Goal: Information Seeking & Learning: Compare options

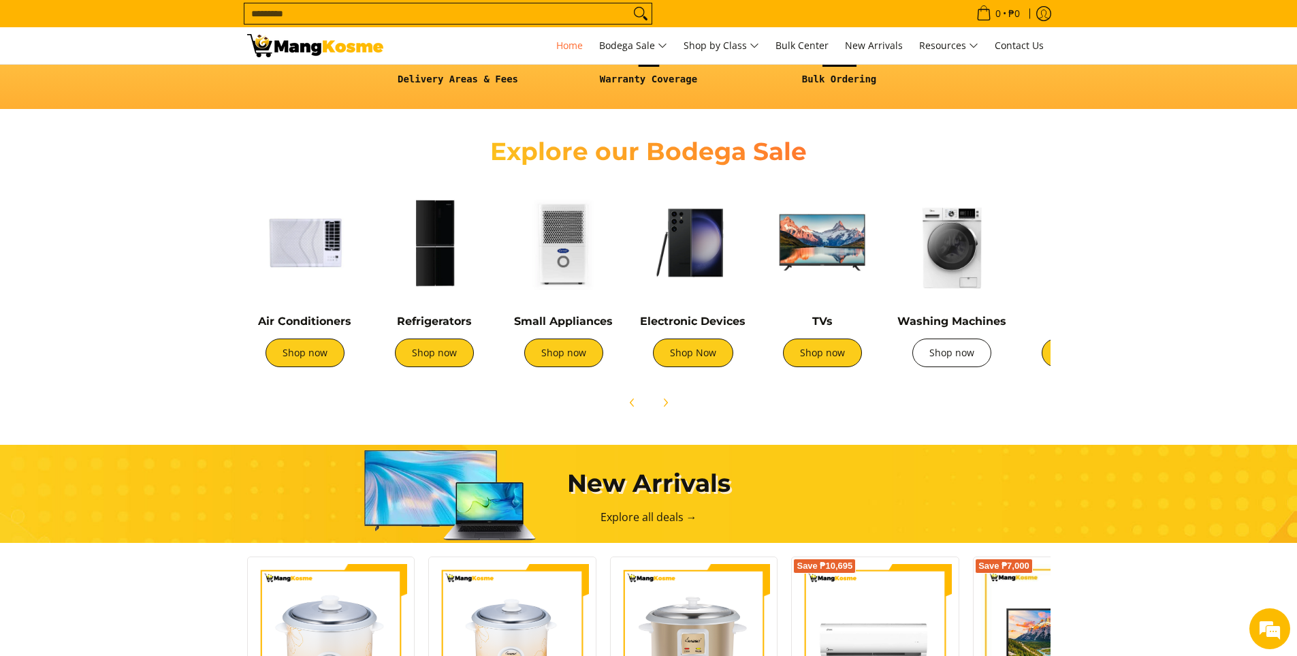
click at [961, 352] on link "Shop now" at bounding box center [951, 352] width 79 height 29
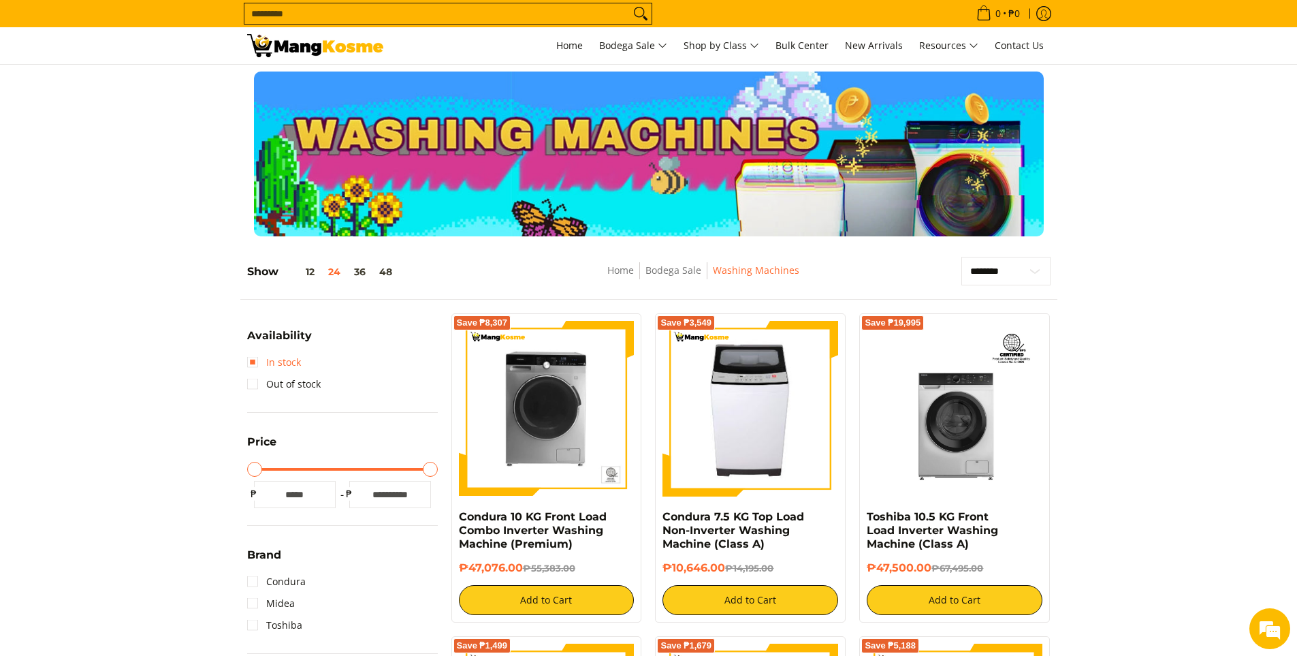
click at [255, 363] on link "In stock" at bounding box center [274, 362] width 54 height 22
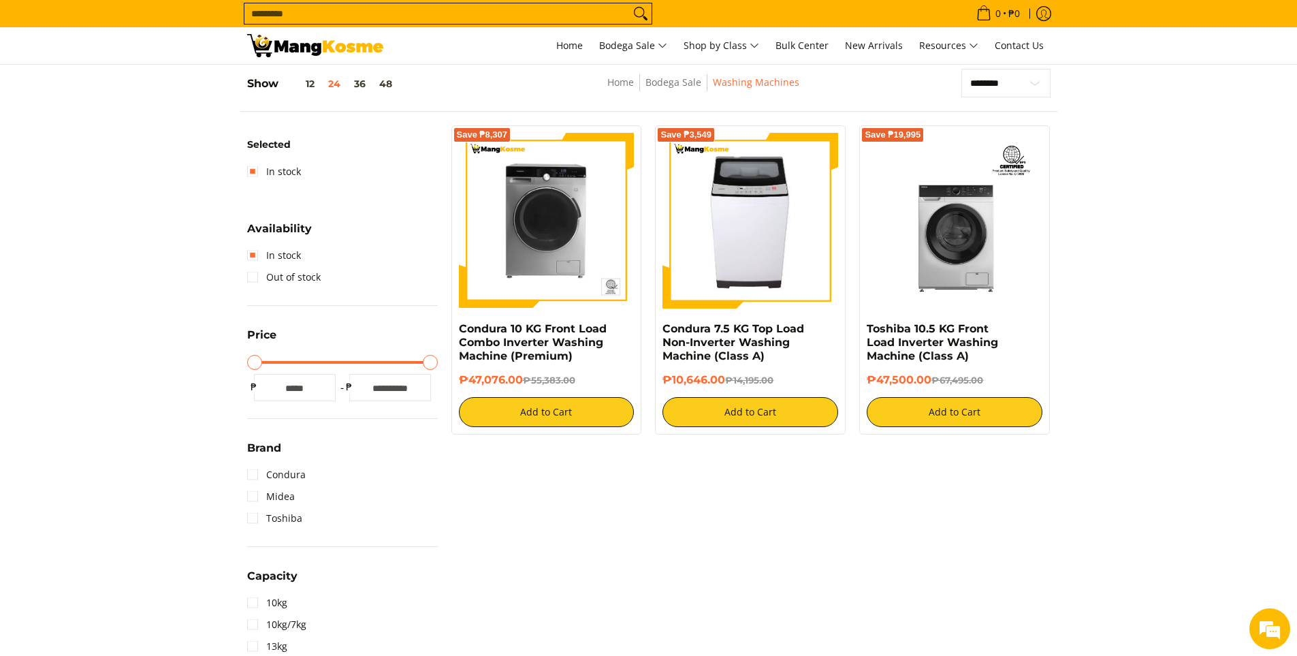
scroll to position [192, 0]
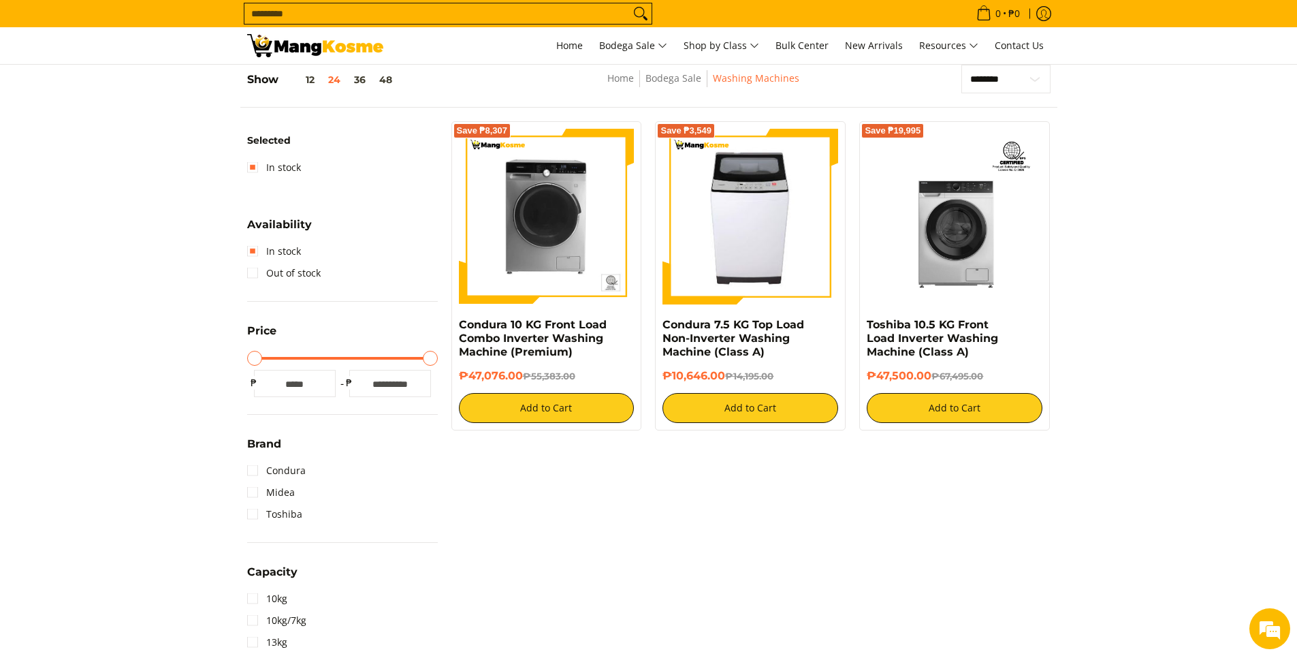
drag, startPoint x: 409, startPoint y: 383, endPoint x: 337, endPoint y: 394, distance: 73.1
click at [337, 394] on div "Minimum Price * ₱ Maximum Price ***** ₱" at bounding box center [342, 383] width 191 height 27
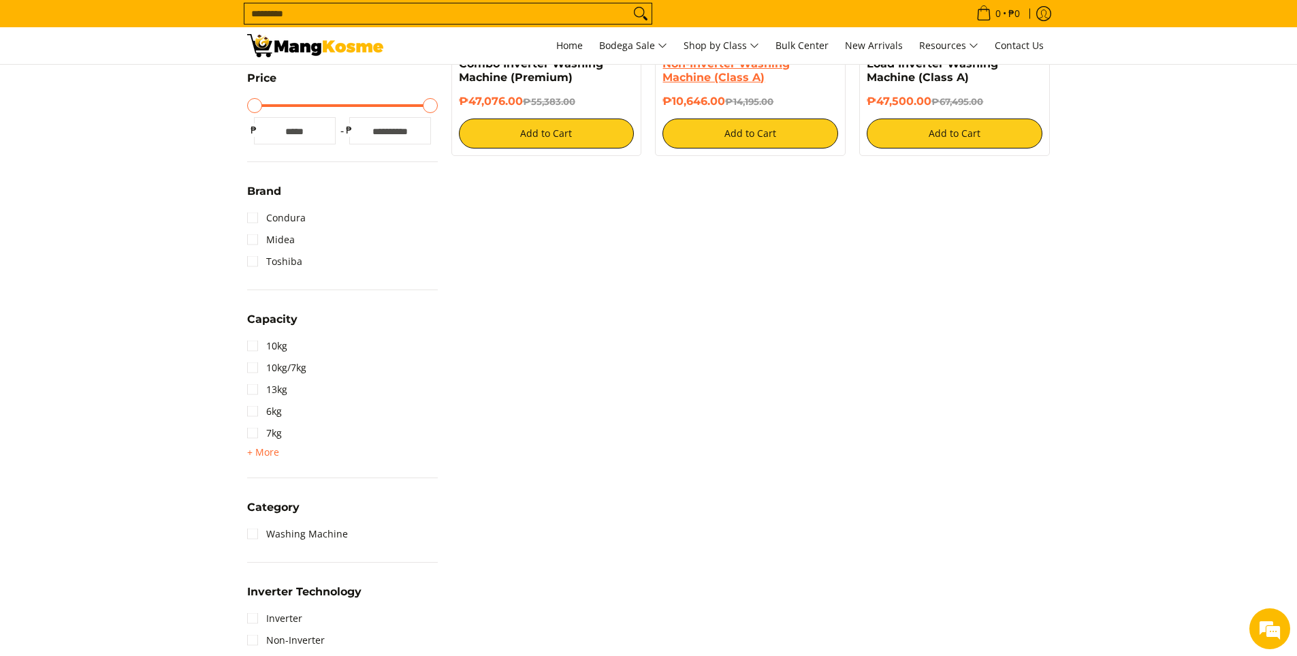
scroll to position [600, 0]
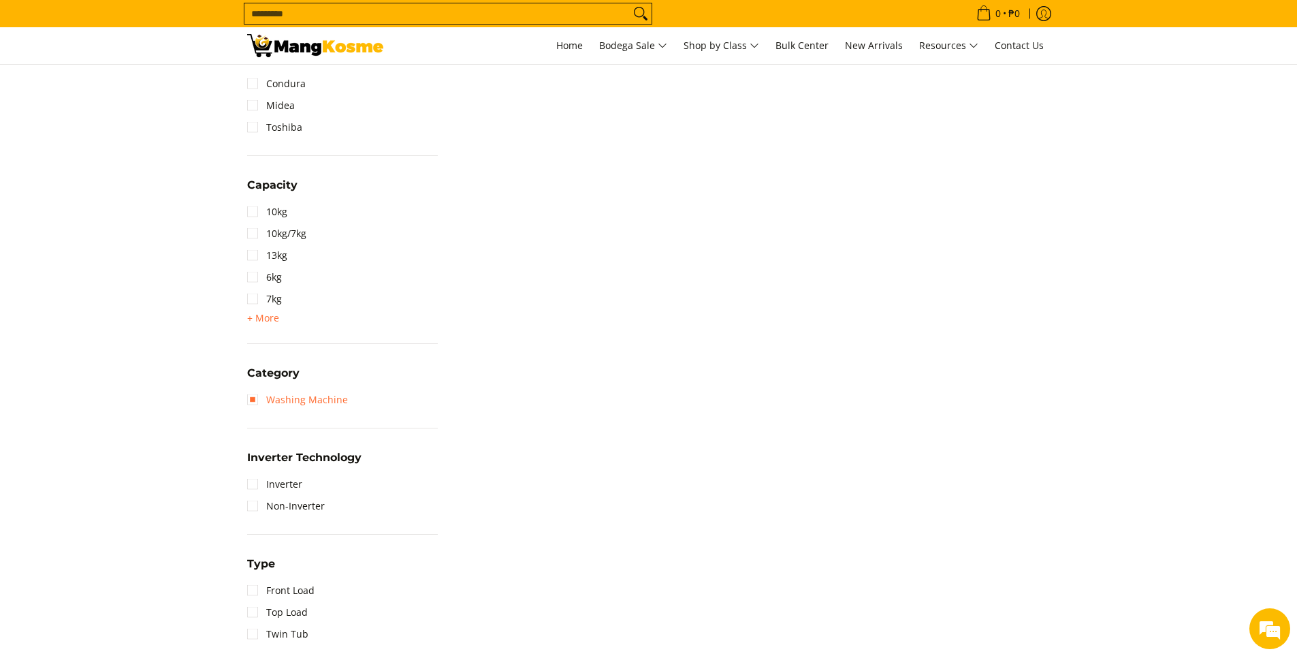
click at [263, 400] on link "Washing Machine" at bounding box center [297, 400] width 101 height 22
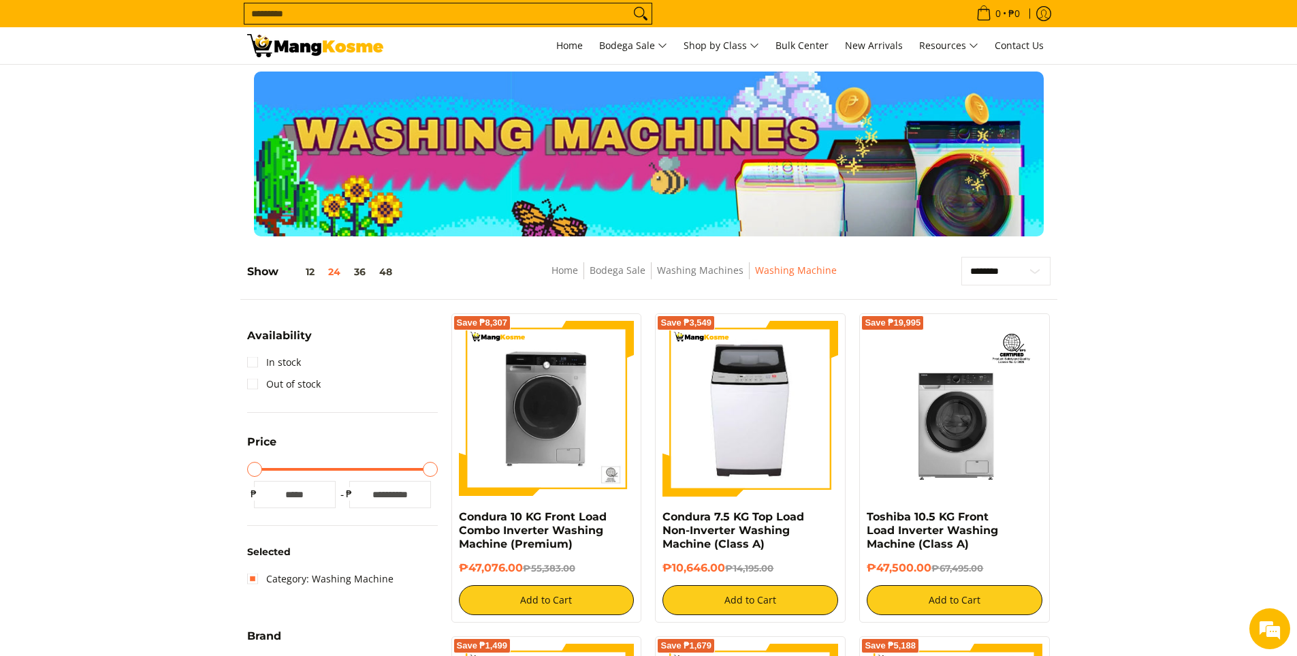
click at [368, 18] on input "Search..." at bounding box center [436, 13] width 385 height 20
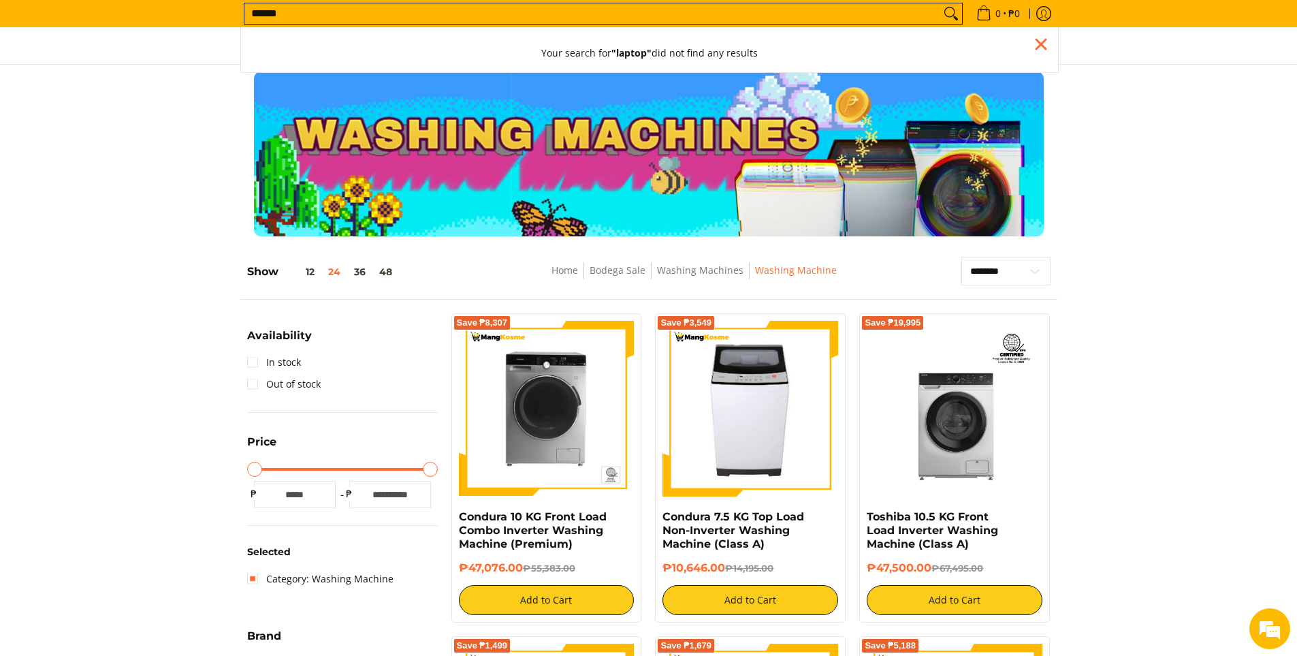
type input "******"
click at [940, 3] on button "Search" at bounding box center [951, 13] width 22 height 20
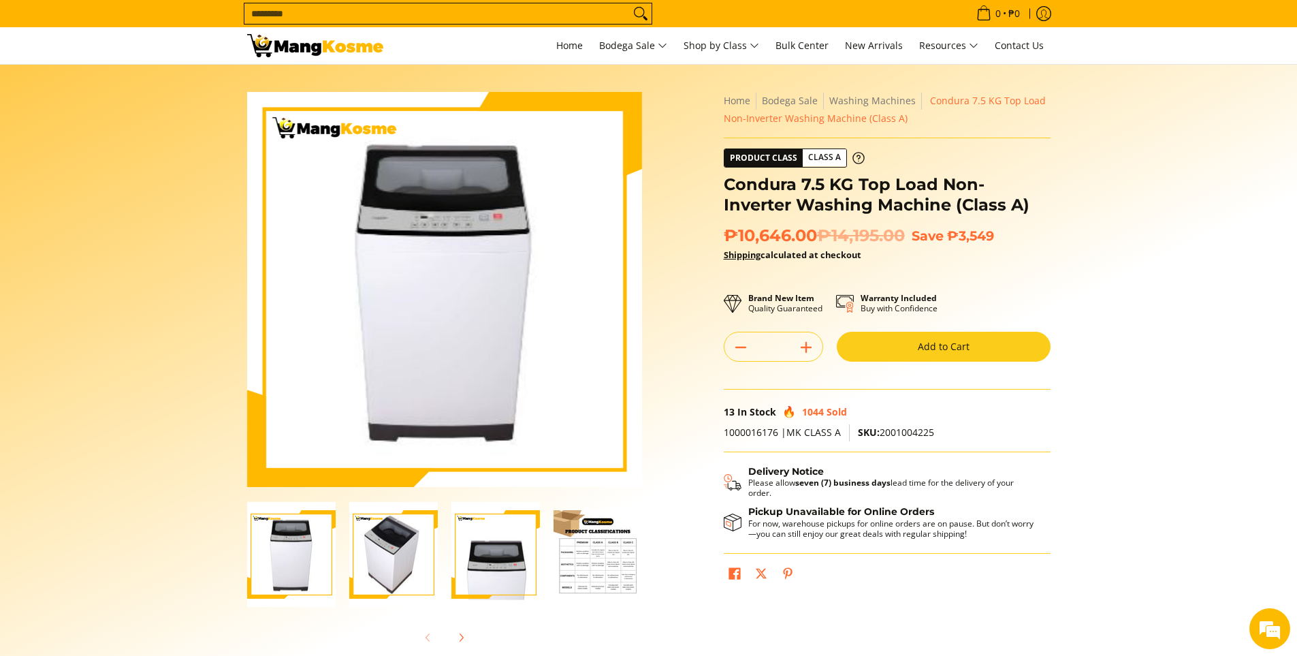
click at [605, 531] on img "Condura 7.5 KG Top Load Non-Inverter Washing Machine (Class A)-4" at bounding box center [597, 554] width 88 height 88
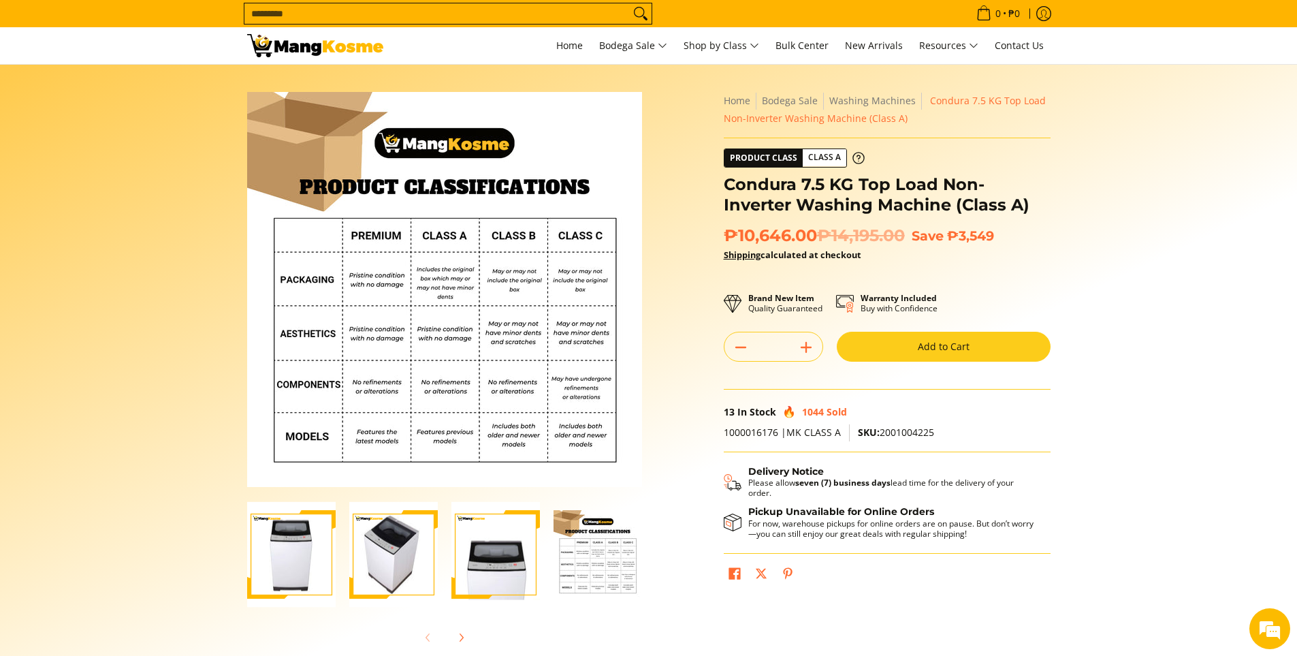
click at [437, 565] on img "Condura 7.5 KG Top Load Non-Inverter Washing Machine (Class A)-2" at bounding box center [393, 555] width 88 height 106
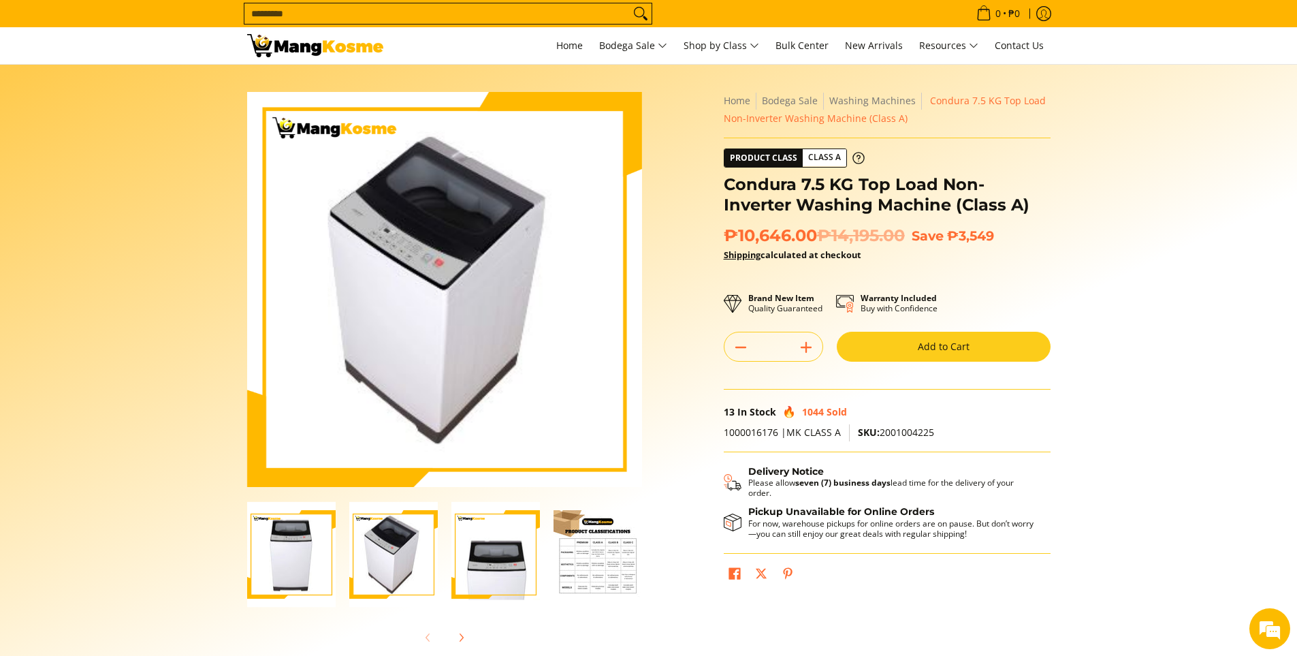
click at [566, 551] on img "Condura 7.5 KG Top Load Non-Inverter Washing Machine (Class A)-4" at bounding box center [597, 554] width 88 height 88
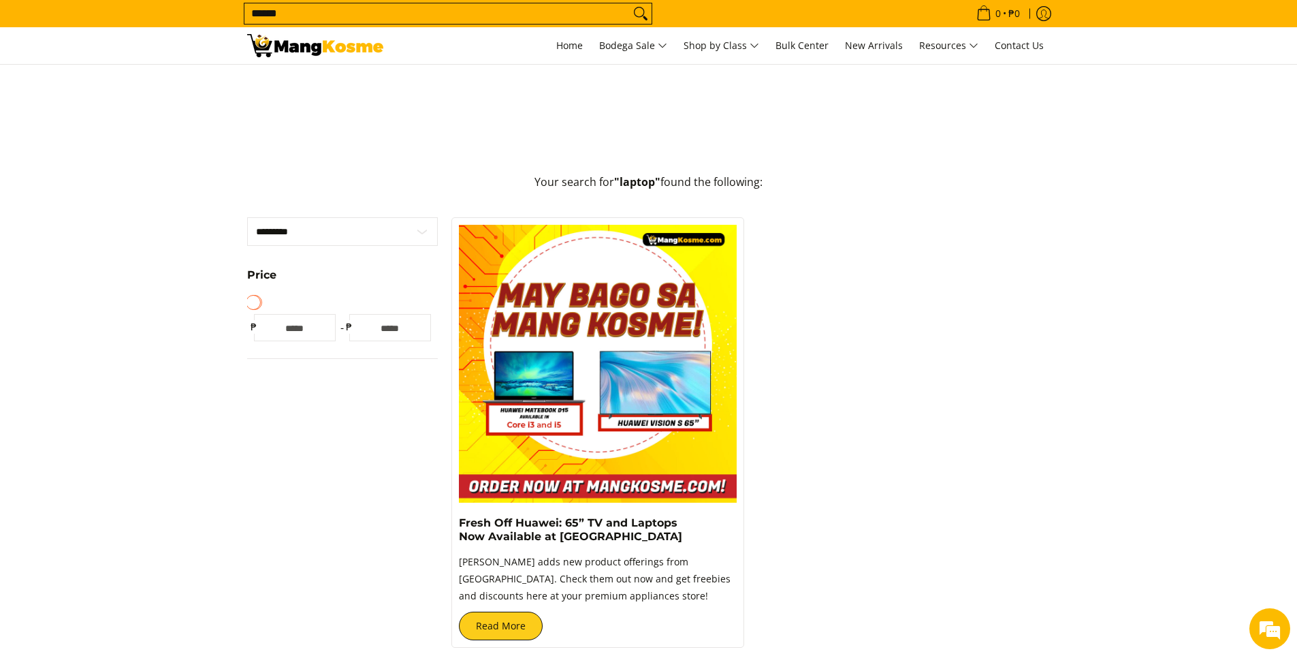
scroll to position [204, 0]
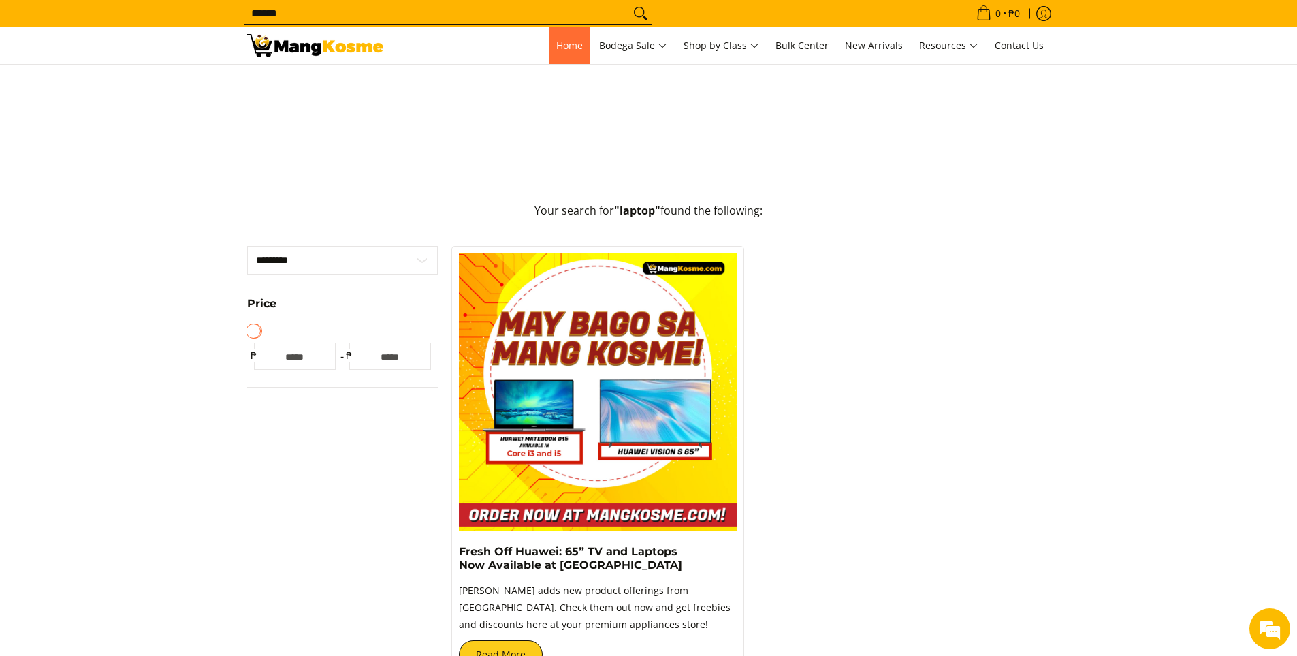
click at [562, 48] on span "Home" at bounding box center [569, 45] width 27 height 13
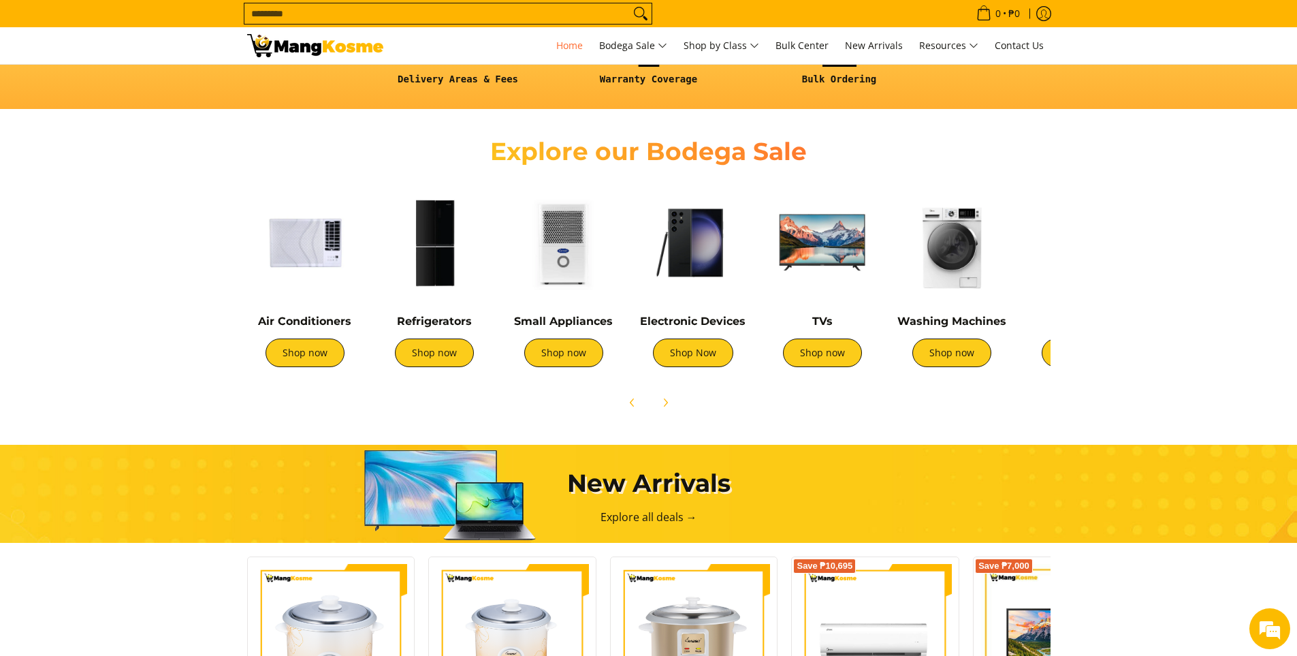
scroll to position [0, 541]
click at [1068, 279] on section "Explore our Bodega Sale Air Conditioners Shop now Refrigerators Shop now" at bounding box center [648, 270] width 1297 height 308
click at [1042, 284] on img at bounding box center [1081, 242] width 116 height 116
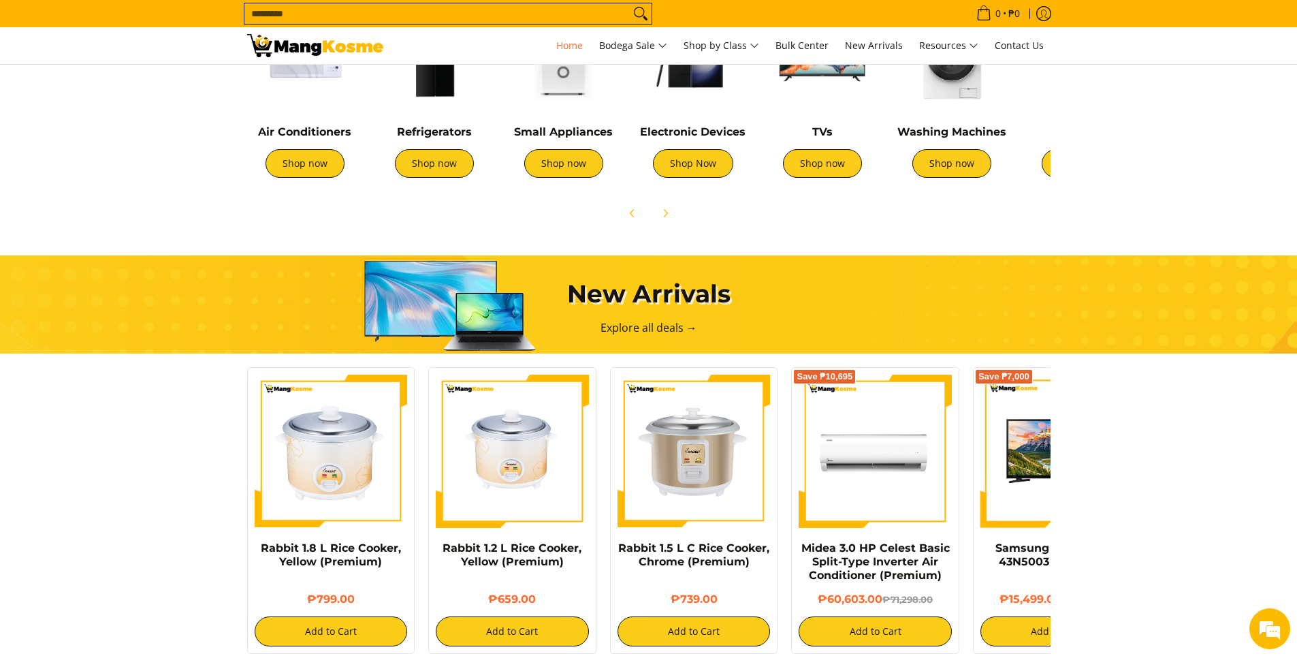
scroll to position [613, 0]
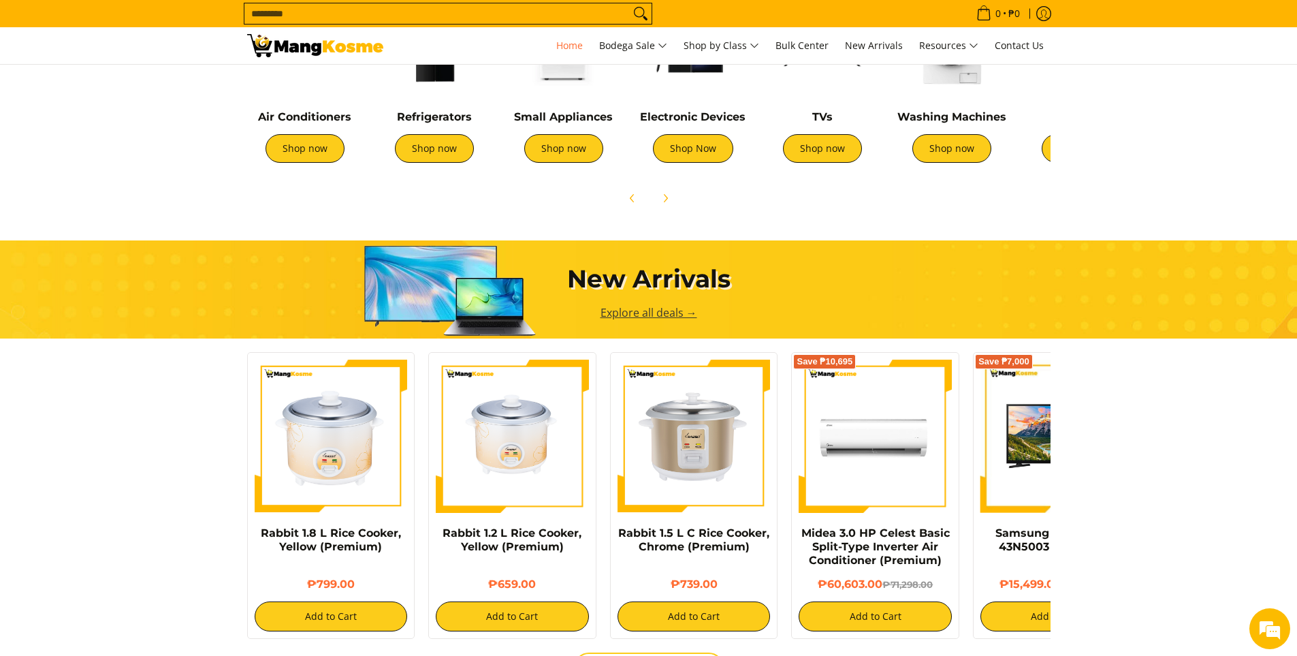
click at [625, 320] on link "Explore all deals →" at bounding box center [648, 312] width 97 height 15
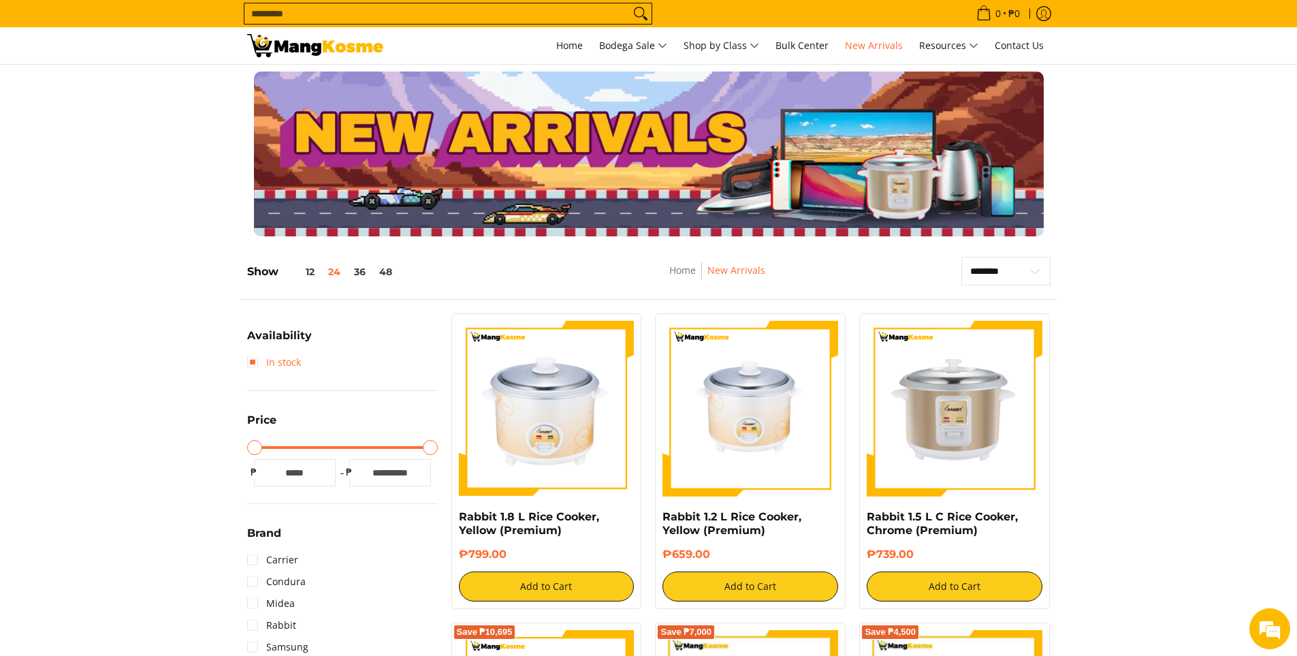
click at [256, 360] on link "In stock" at bounding box center [274, 362] width 54 height 22
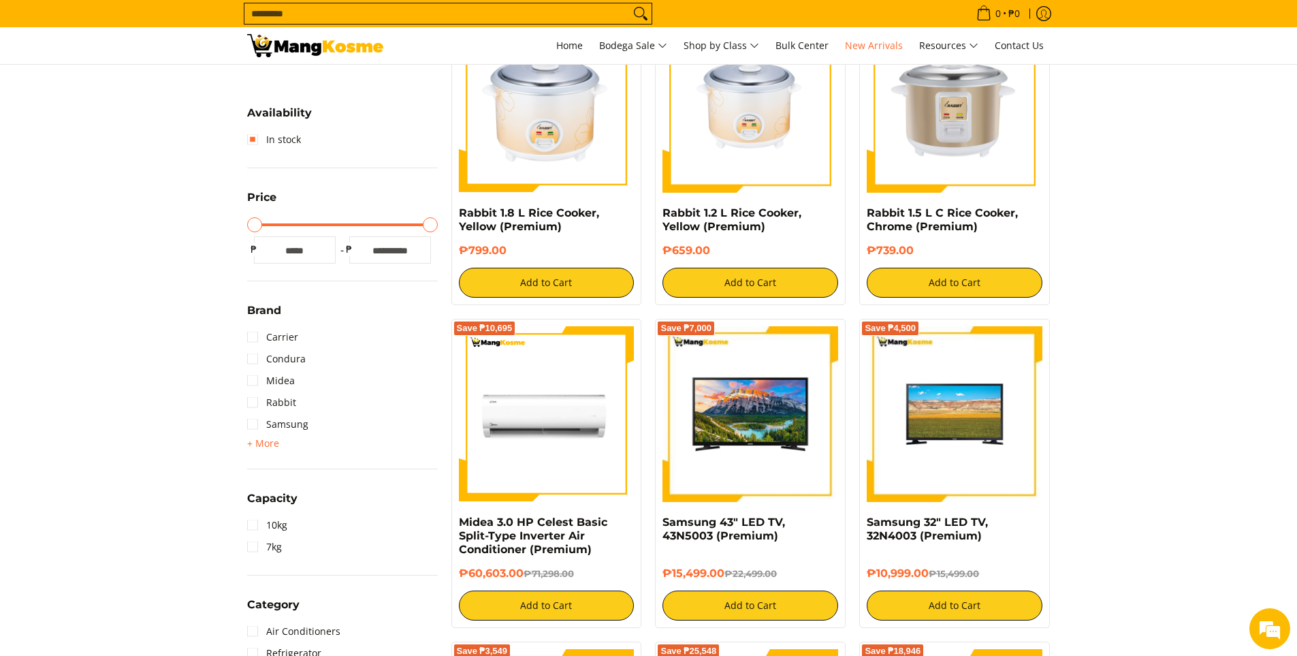
scroll to position [328, 0]
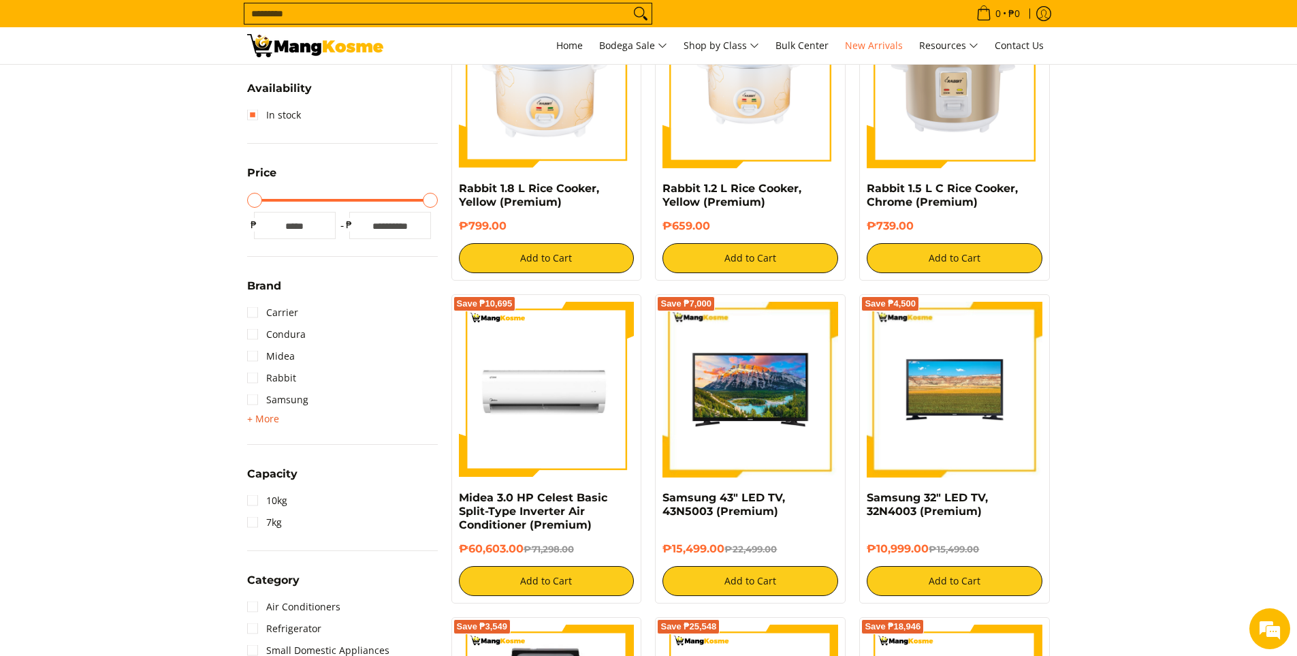
click at [261, 419] on span "+ More" at bounding box center [263, 418] width 32 height 11
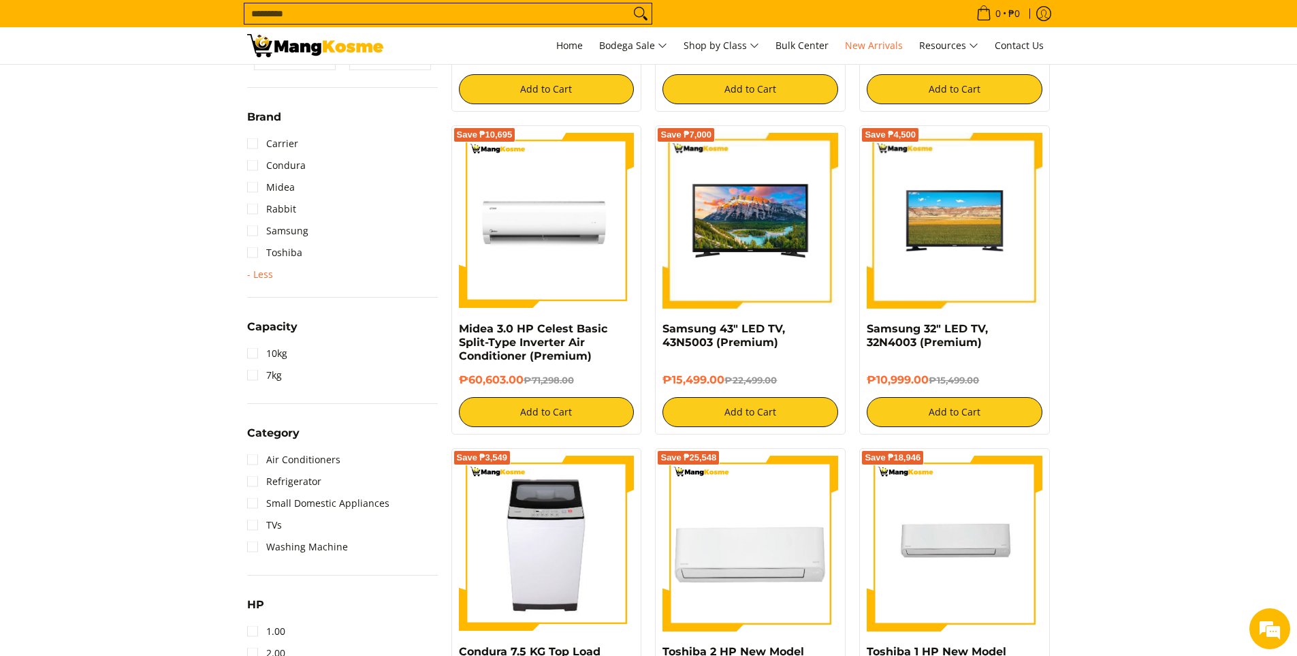
scroll to position [532, 0]
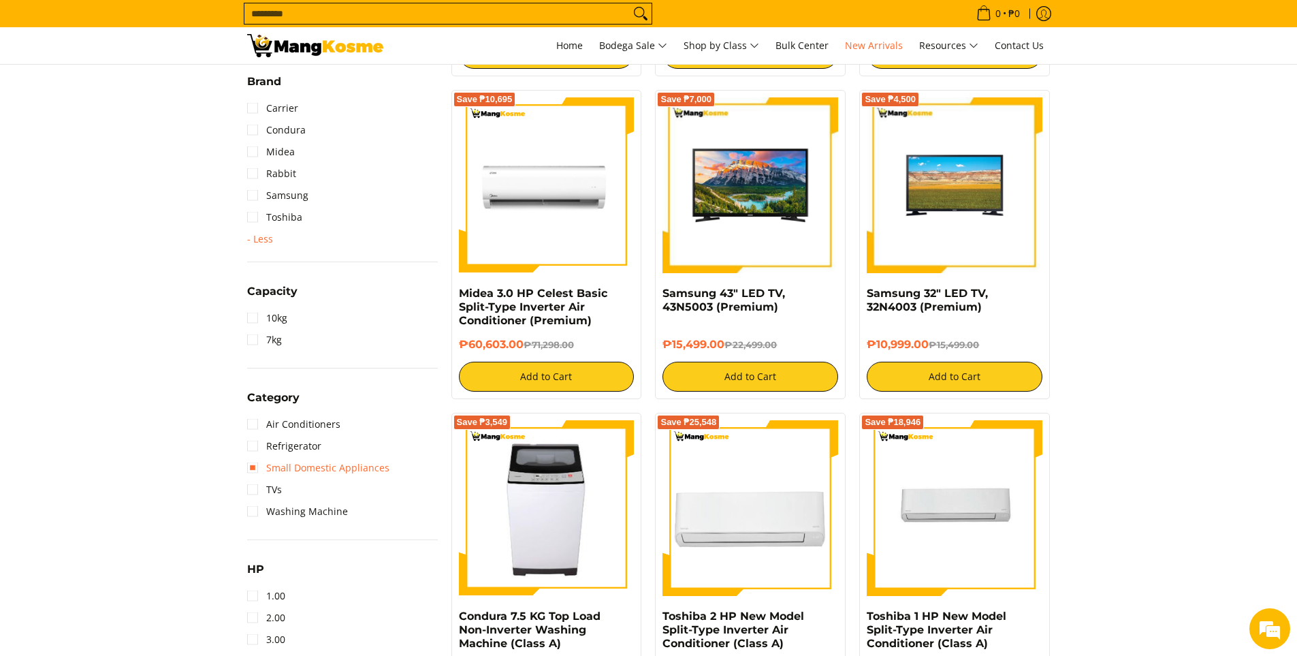
click at [253, 469] on link "Small Domestic Appliances" at bounding box center [318, 468] width 142 height 22
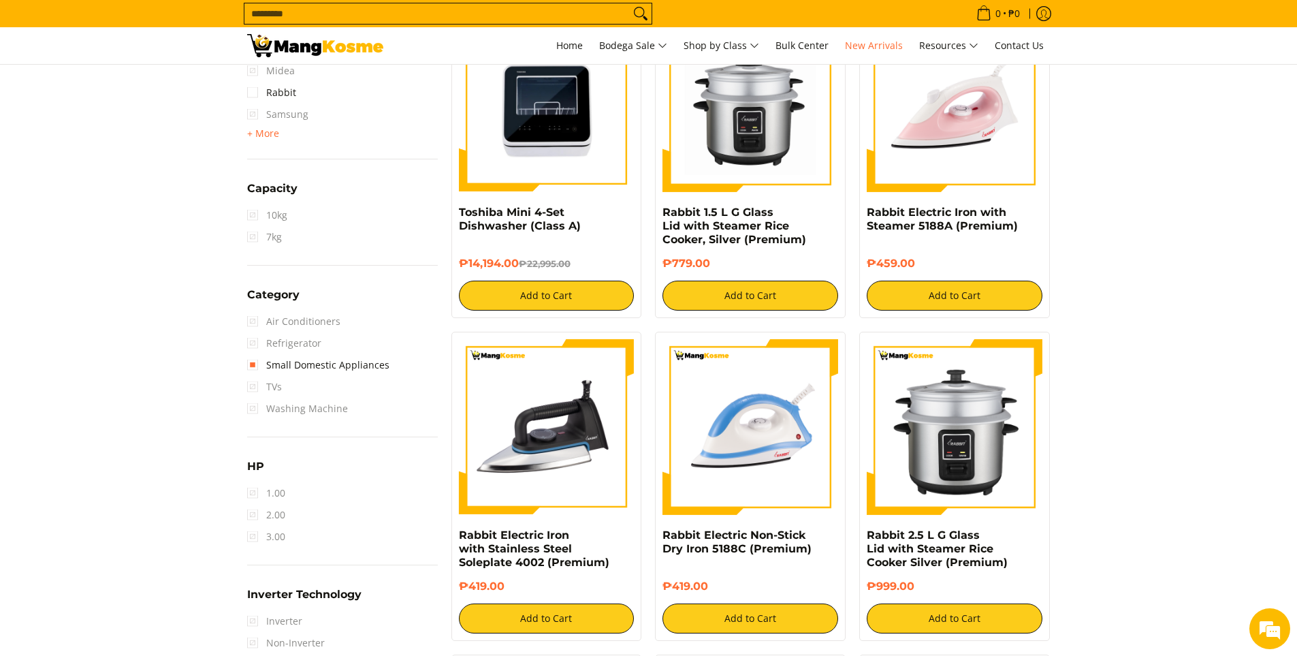
scroll to position [600, 0]
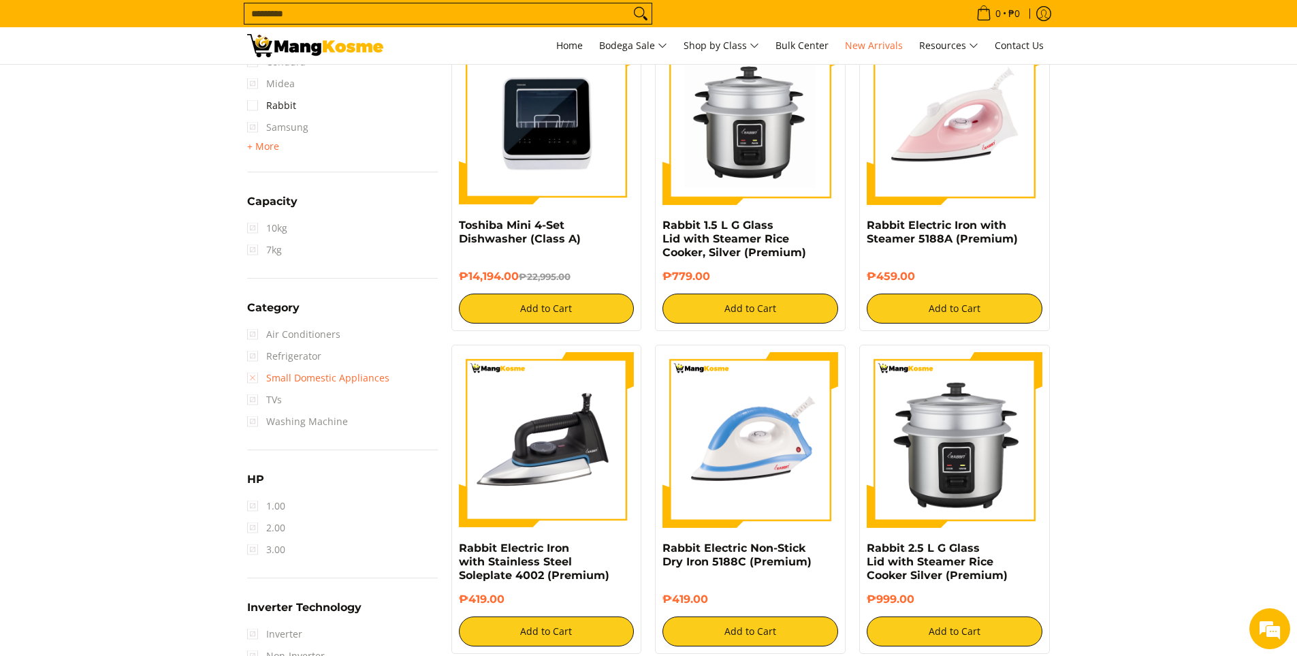
click at [255, 378] on link "Small Domestic Appliances" at bounding box center [318, 378] width 142 height 22
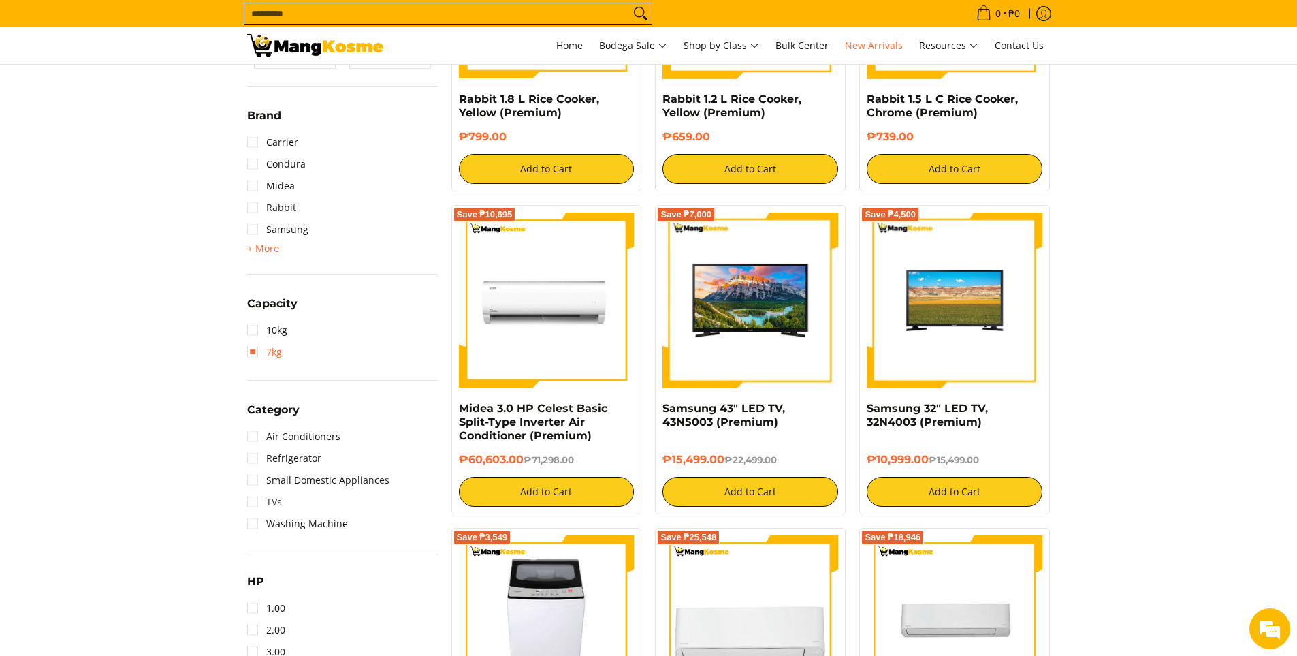
scroll to position [532, 0]
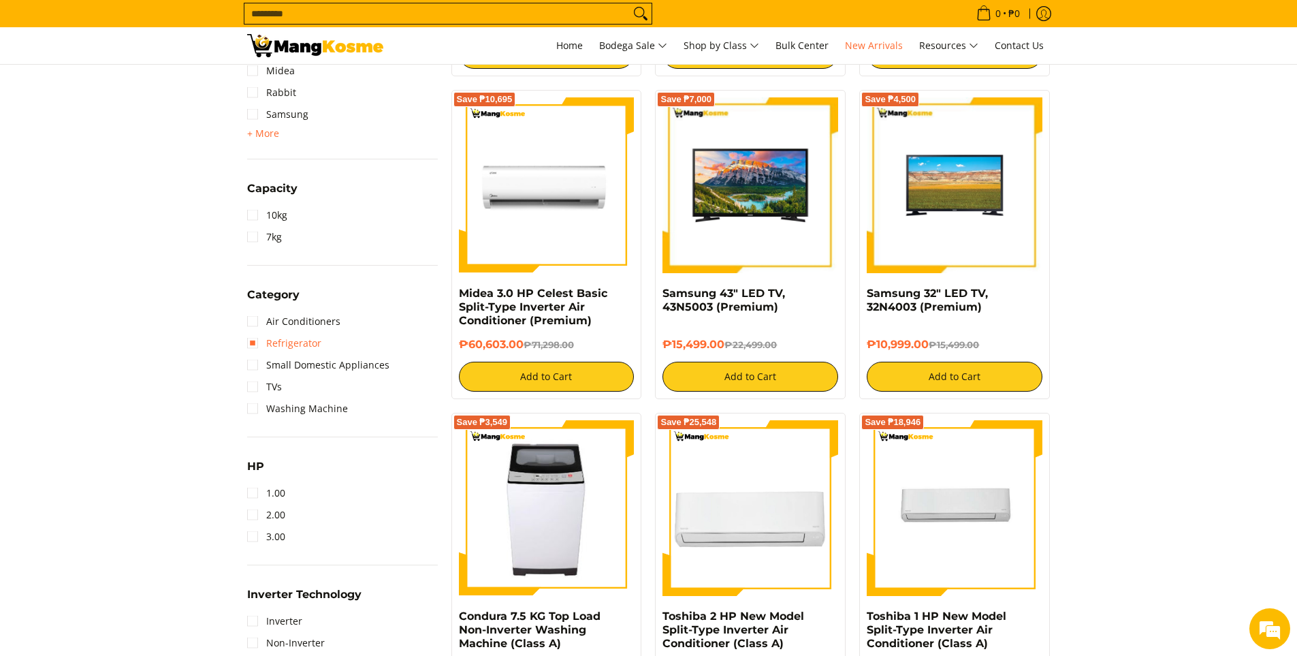
click at [257, 349] on link "Refrigerator" at bounding box center [284, 343] width 74 height 22
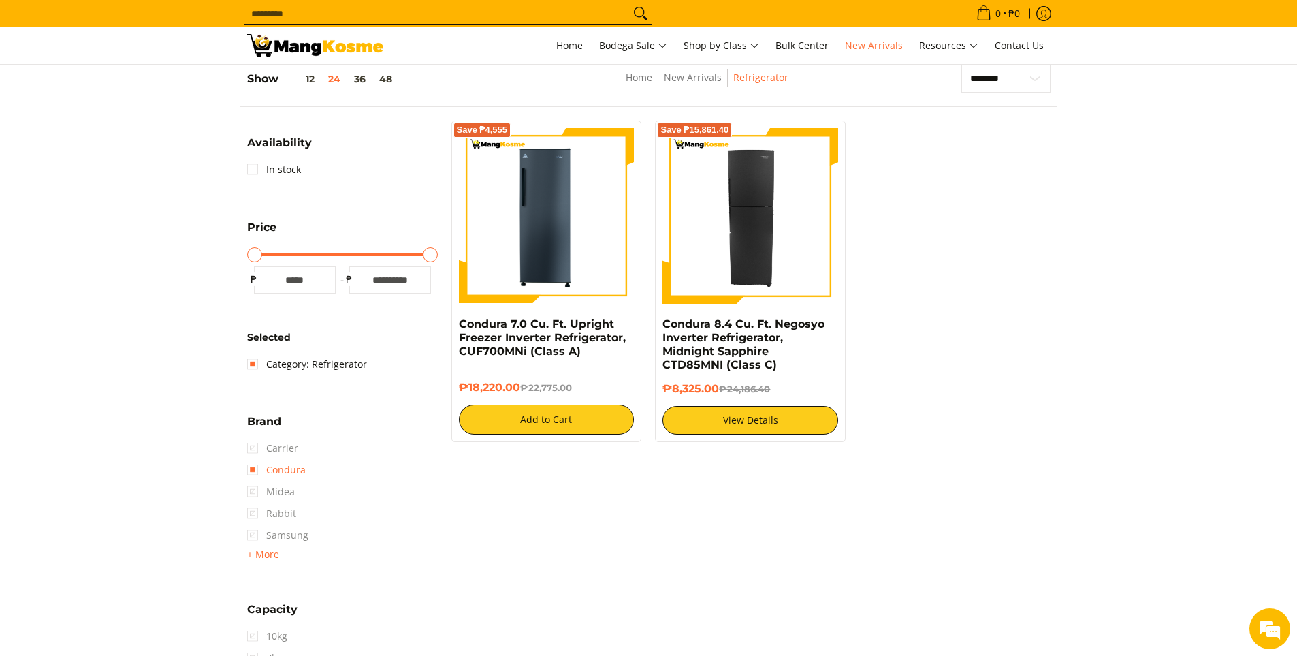
scroll to position [192, 0]
click at [257, 471] on link "Condura" at bounding box center [276, 471] width 59 height 22
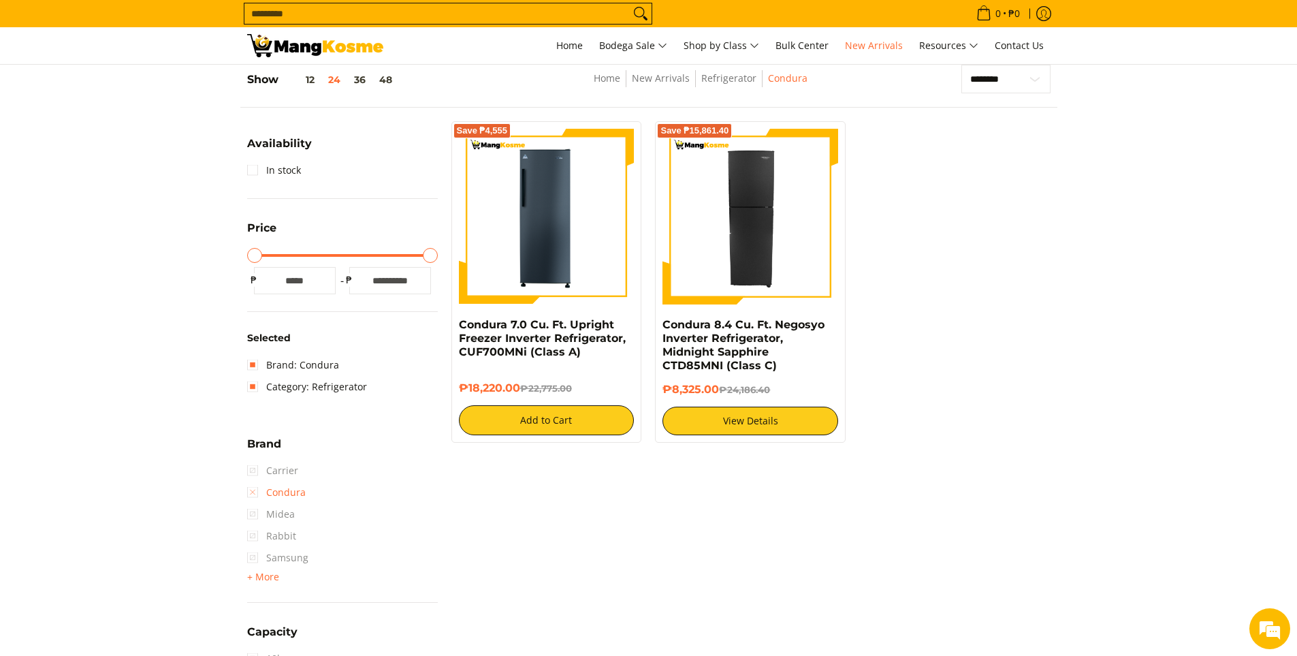
click at [253, 489] on link "Condura" at bounding box center [276, 492] width 59 height 22
click at [254, 362] on link "Category: Refrigerator" at bounding box center [307, 365] width 120 height 22
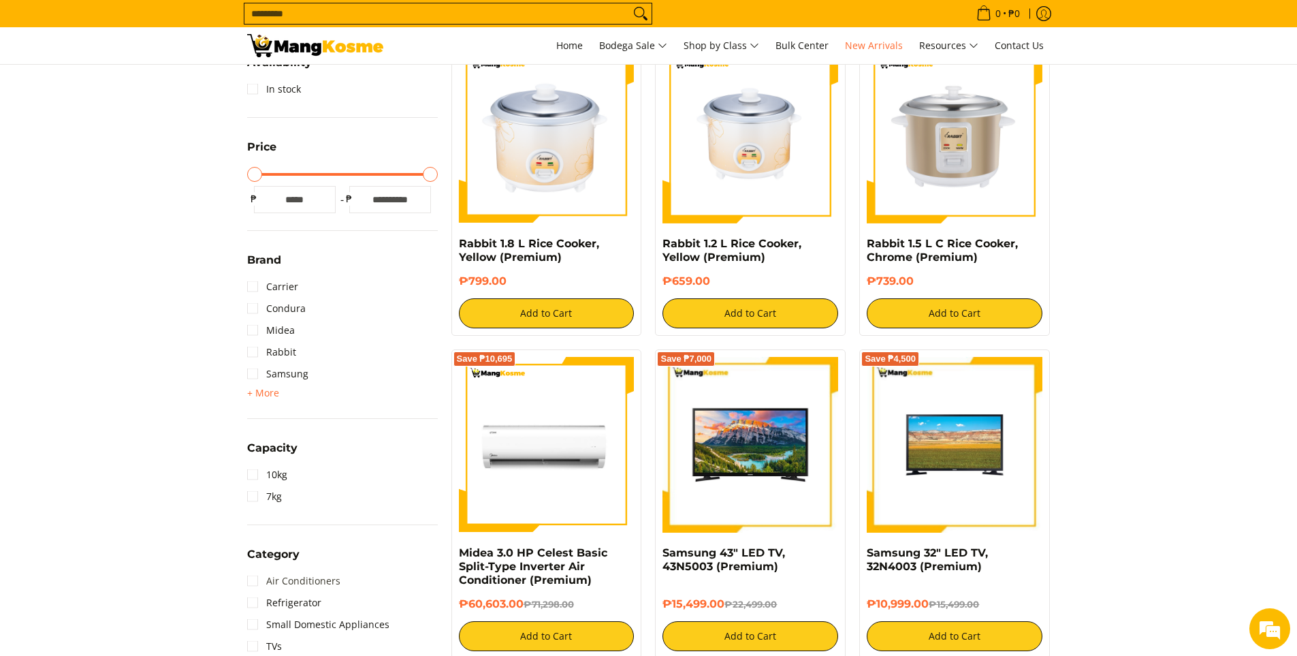
scroll to position [396, 0]
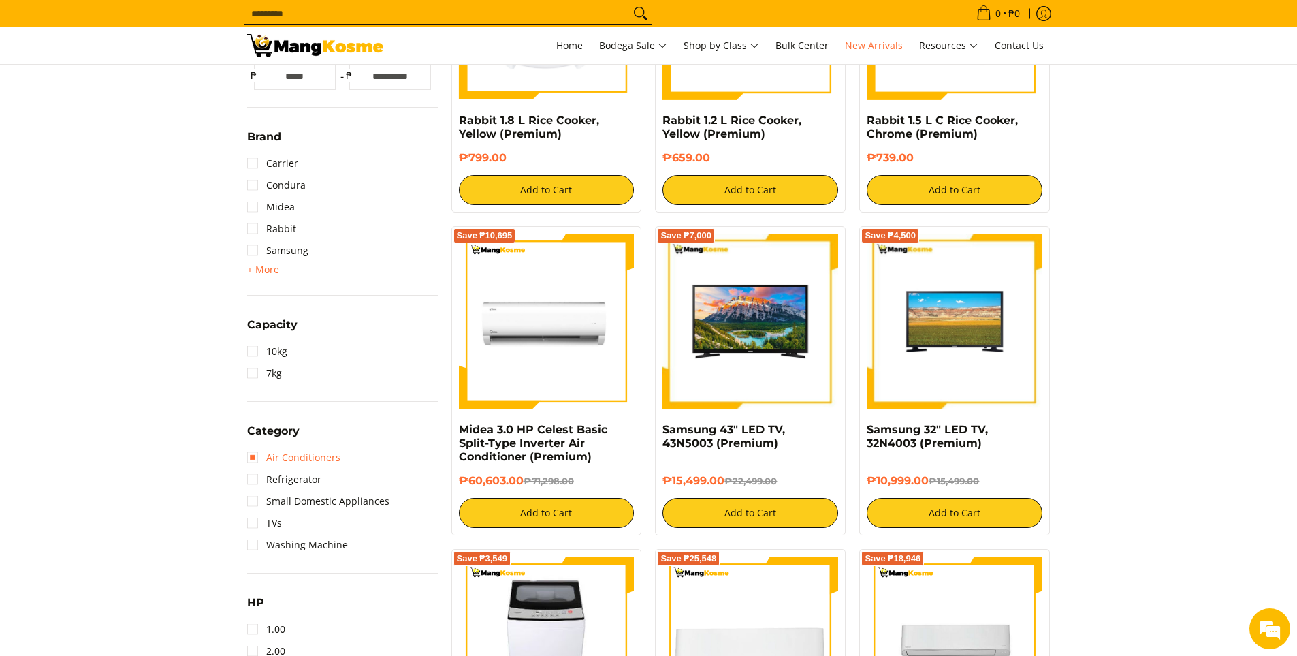
click at [257, 460] on link "Air Conditioners" at bounding box center [293, 458] width 93 height 22
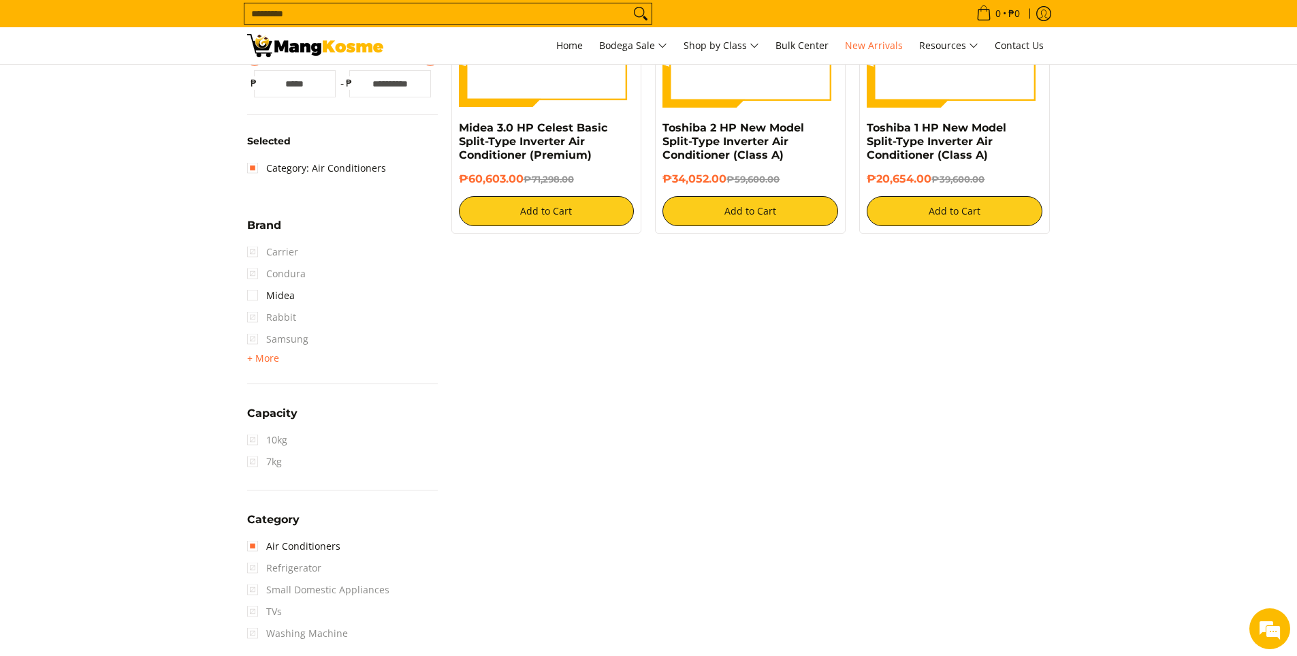
scroll to position [396, 0]
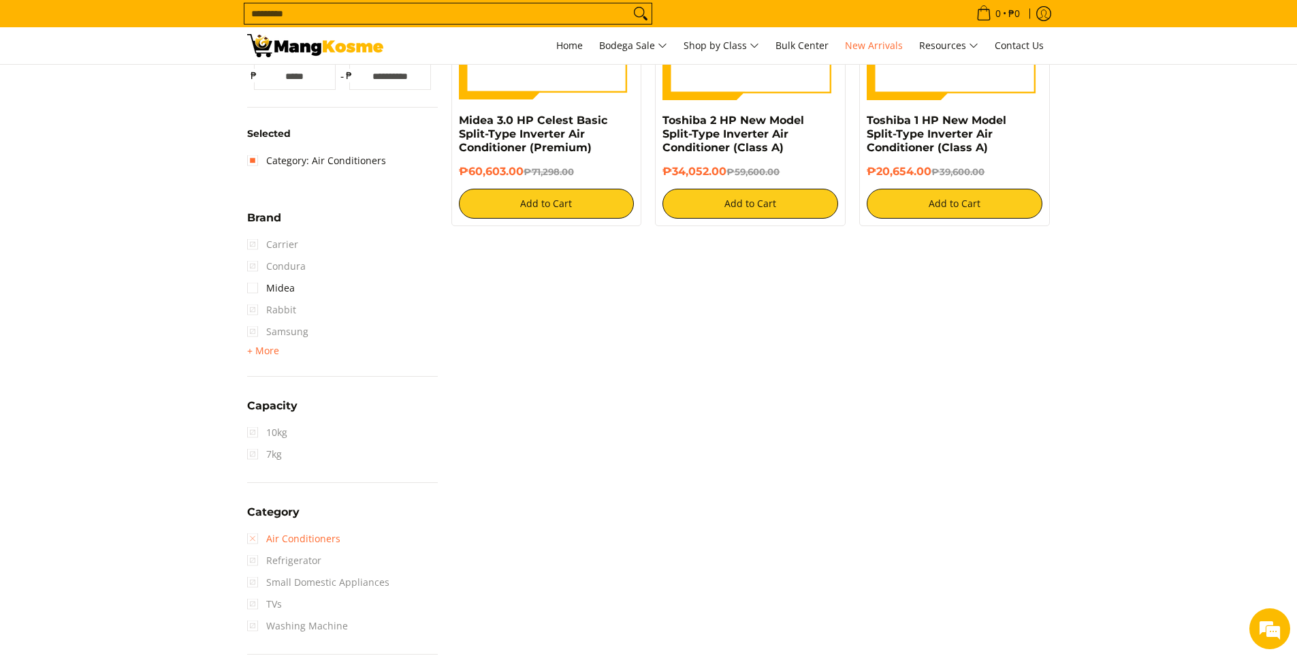
click at [257, 538] on link "Air Conditioners" at bounding box center [293, 539] width 93 height 22
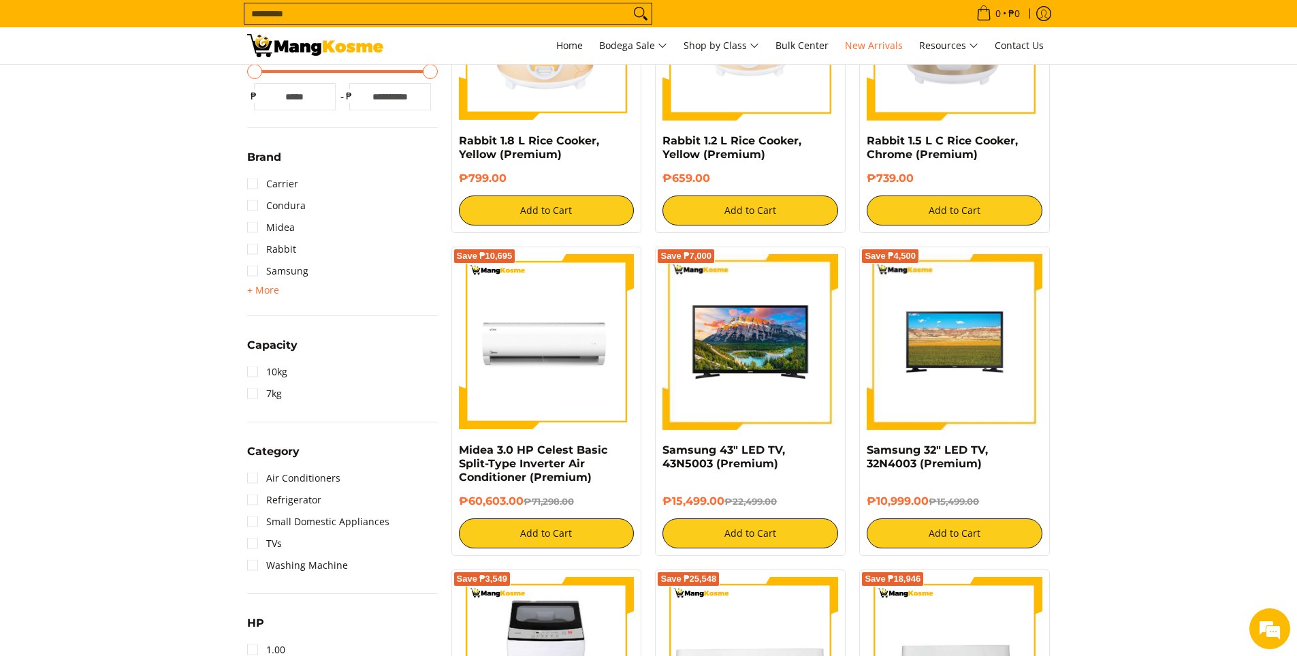
scroll to position [648, 0]
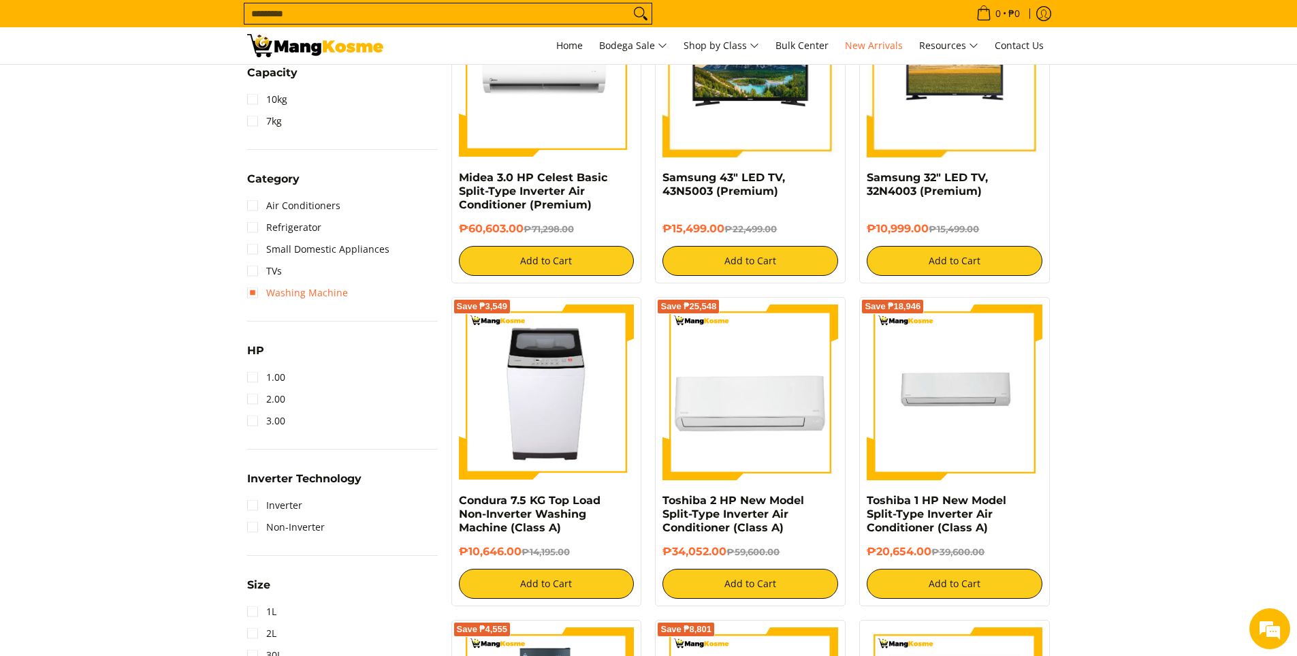
click at [255, 289] on link "Washing Machine" at bounding box center [297, 293] width 101 height 22
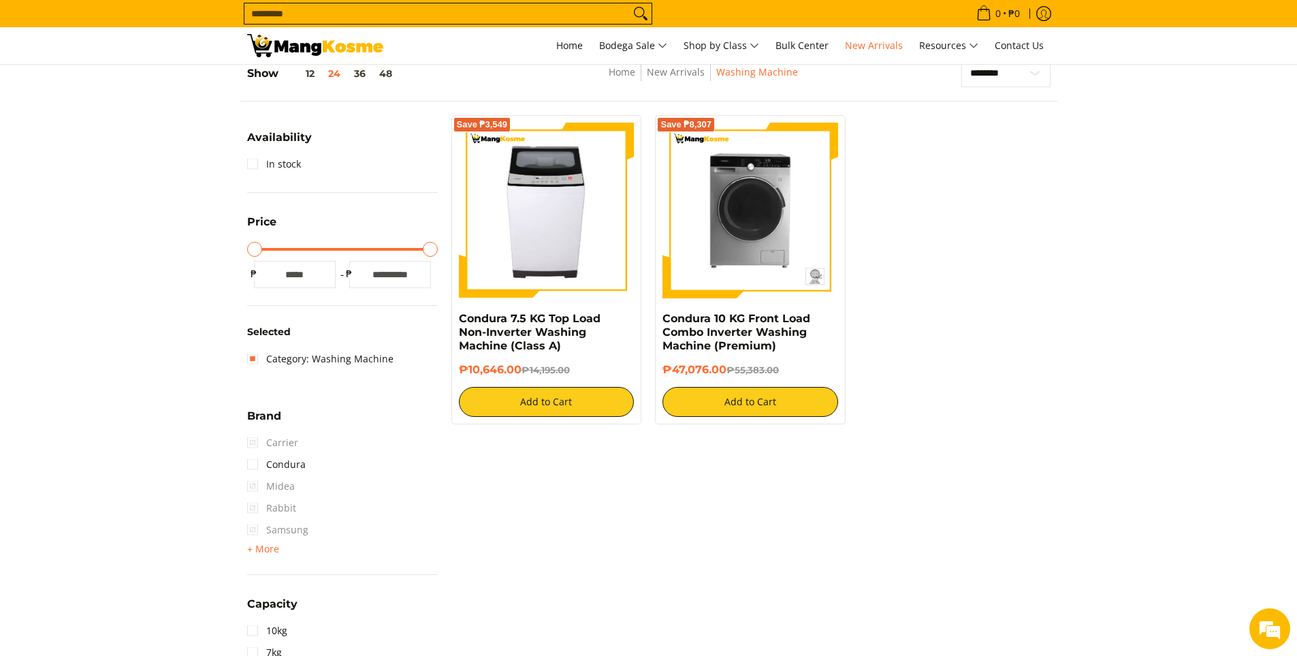
scroll to position [192, 0]
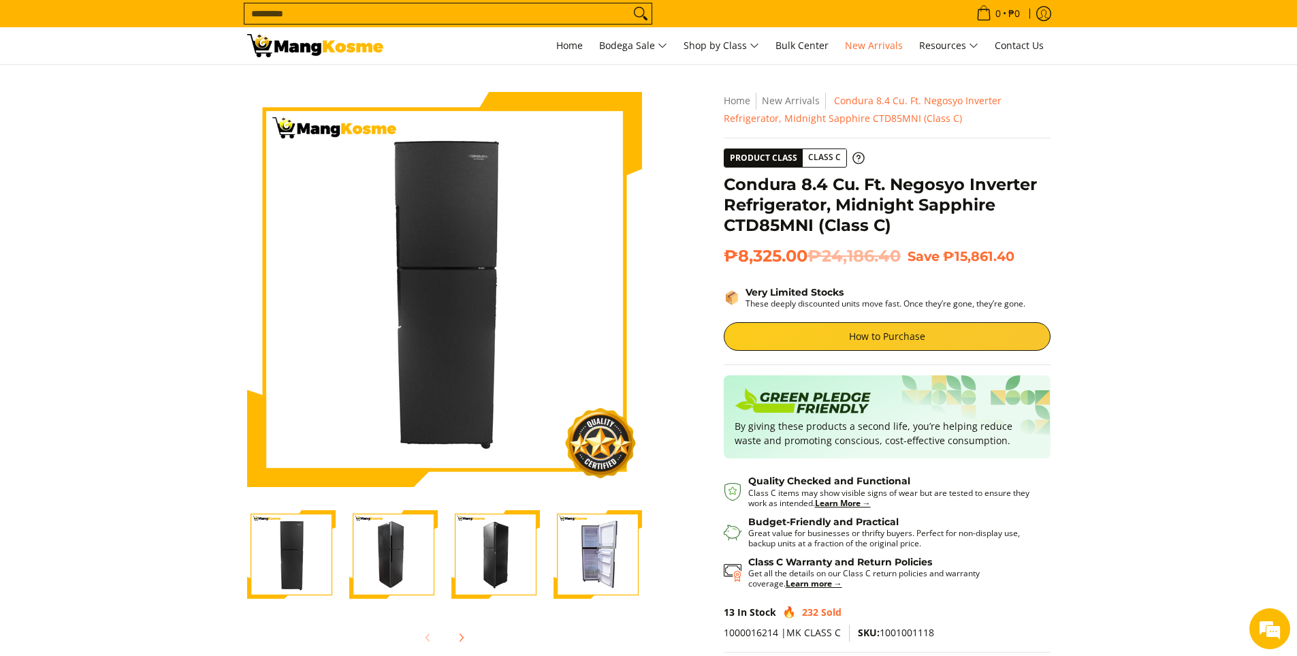
click at [596, 547] on img "Condura 8.4 Cu. Ft. Negosyo Inverter Refrigerator, Midnight Sapphire CTD85MNI (…" at bounding box center [597, 554] width 88 height 88
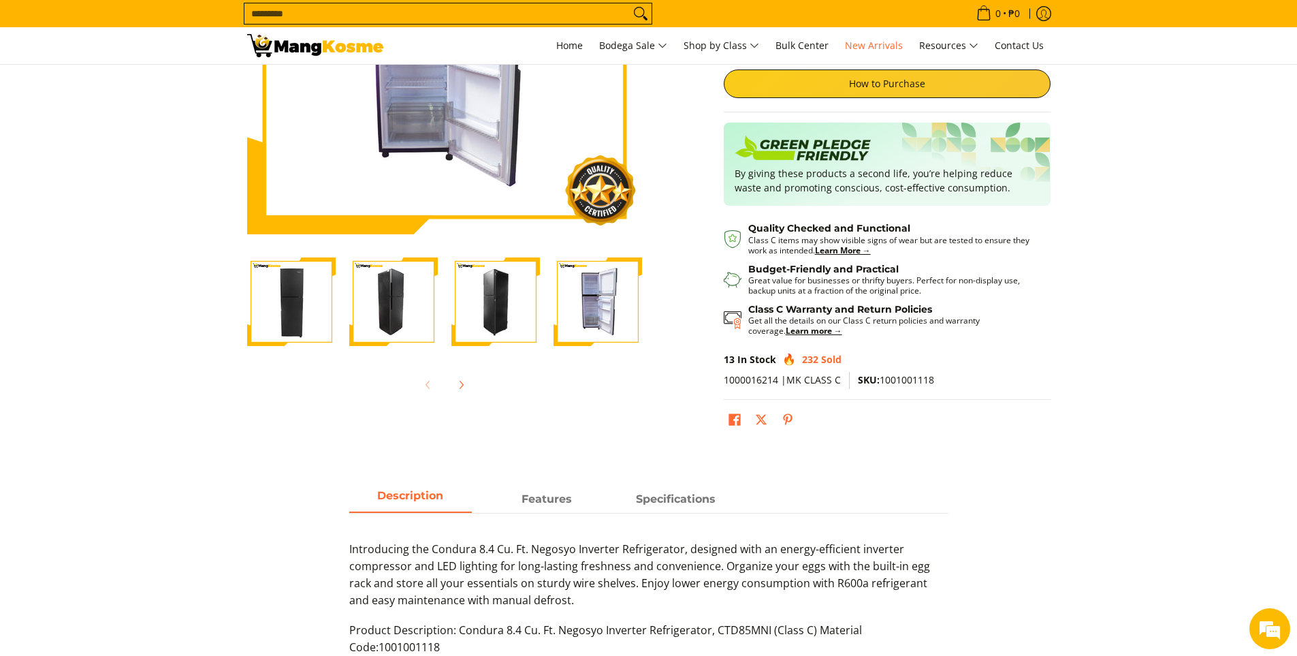
scroll to position [408, 0]
